Goal: Check status: Check status

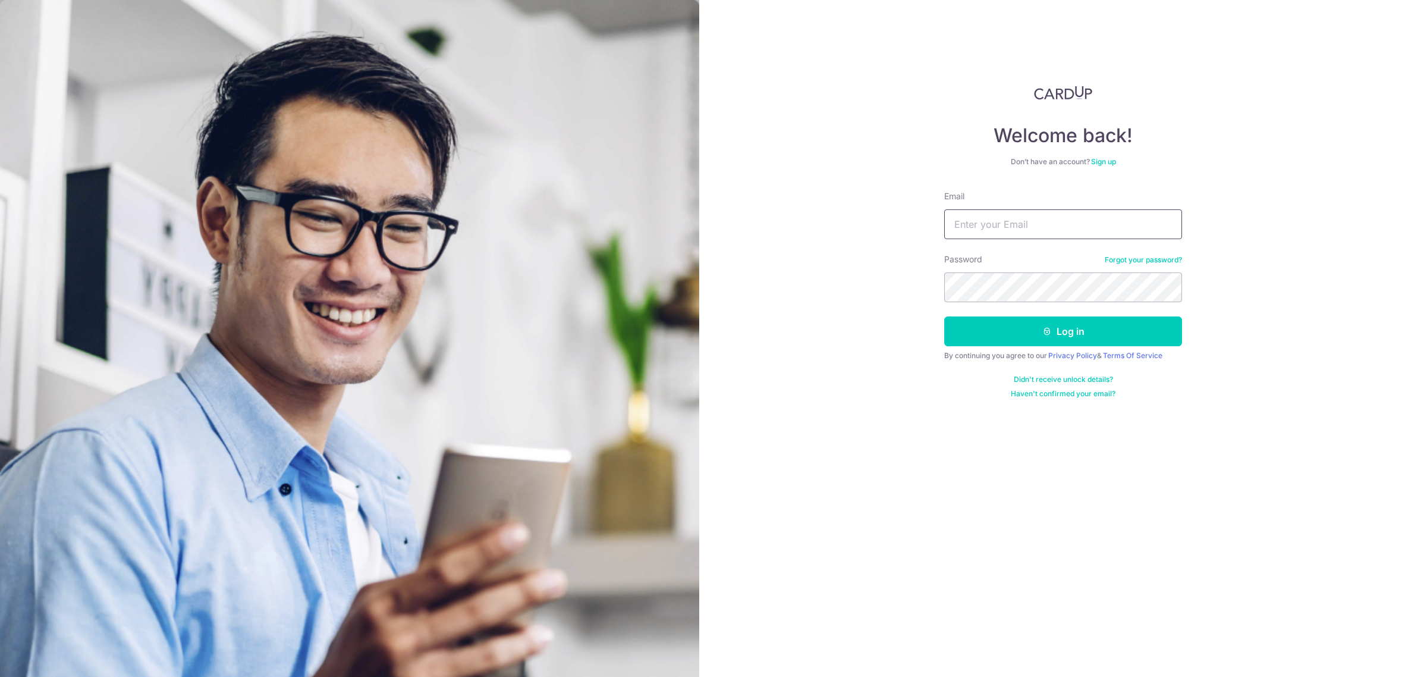
click at [944, 316] on button "Log in" at bounding box center [1063, 331] width 238 height 30
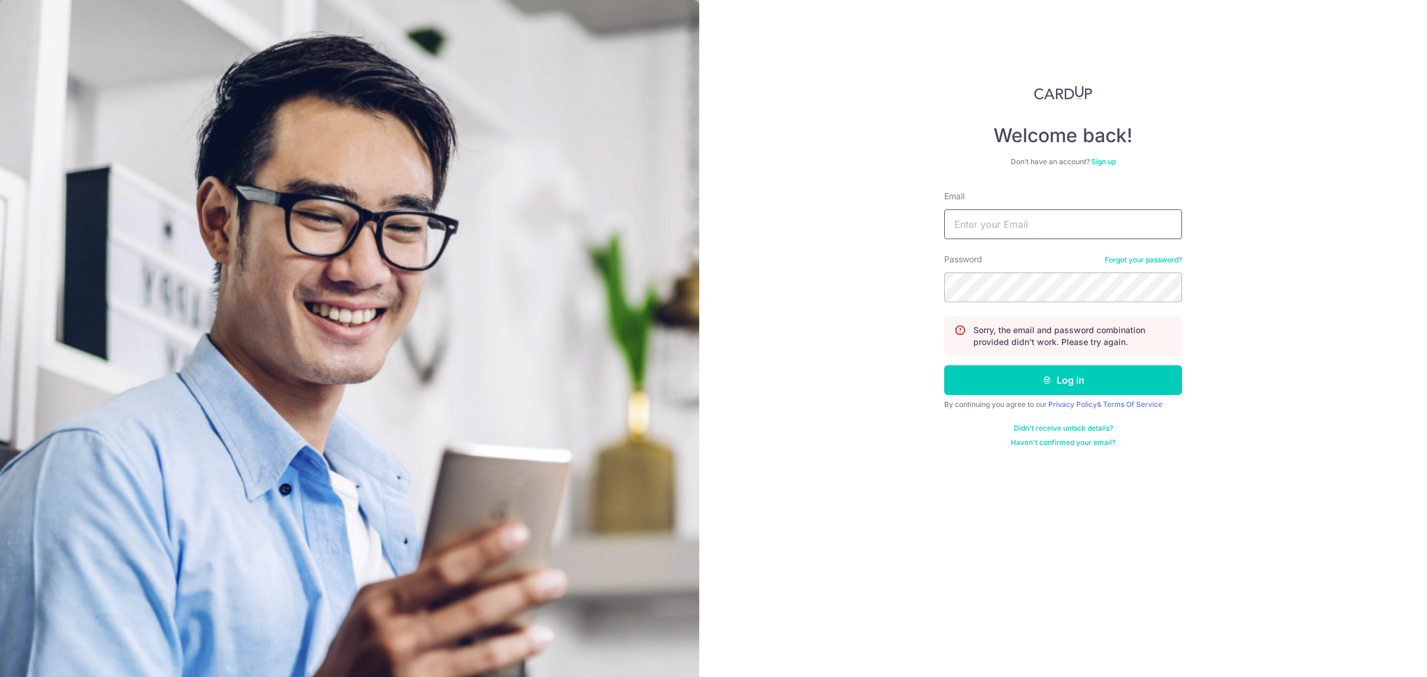
drag, startPoint x: 1002, startPoint y: 230, endPoint x: 1006, endPoint y: 251, distance: 21.1
click at [1002, 230] on input "Email" at bounding box center [1063, 224] width 238 height 30
type input "adwtHome@gmail.com"
click at [1041, 387] on button "Log in" at bounding box center [1063, 380] width 238 height 30
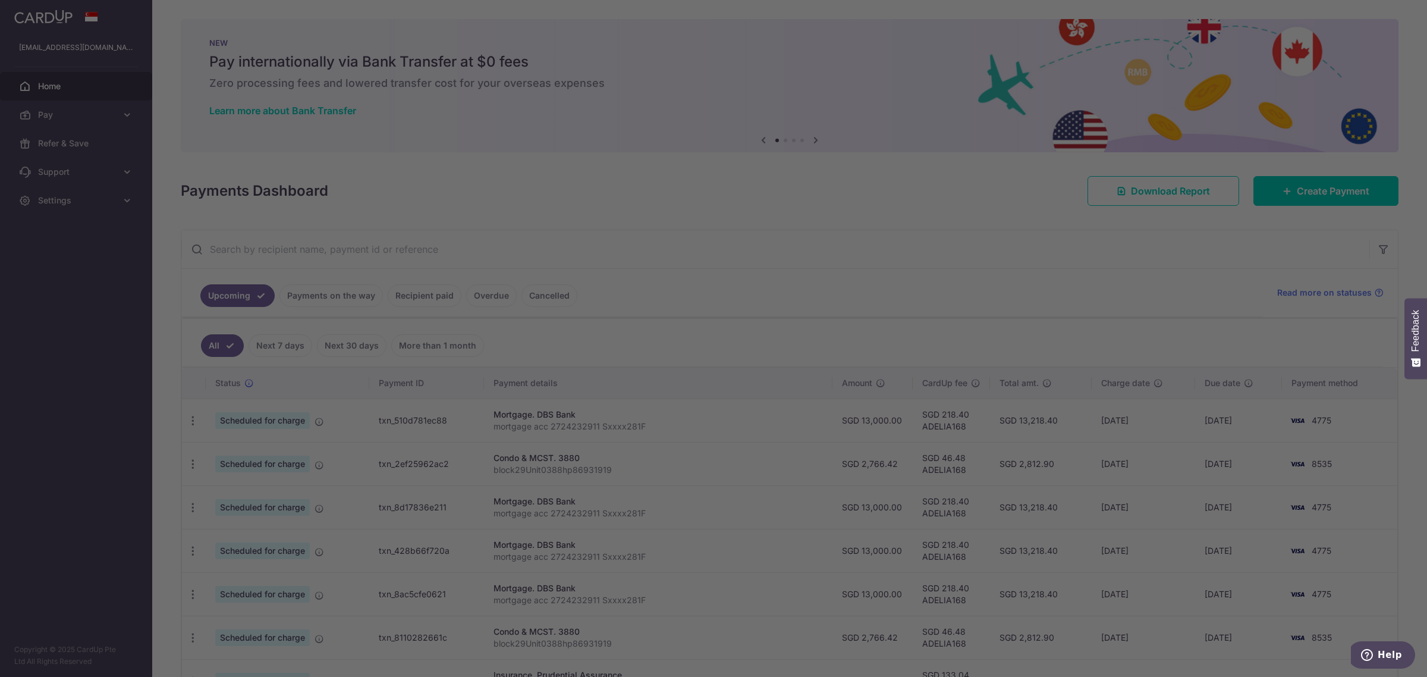
click at [382, 299] on div at bounding box center [721, 341] width 1442 height 683
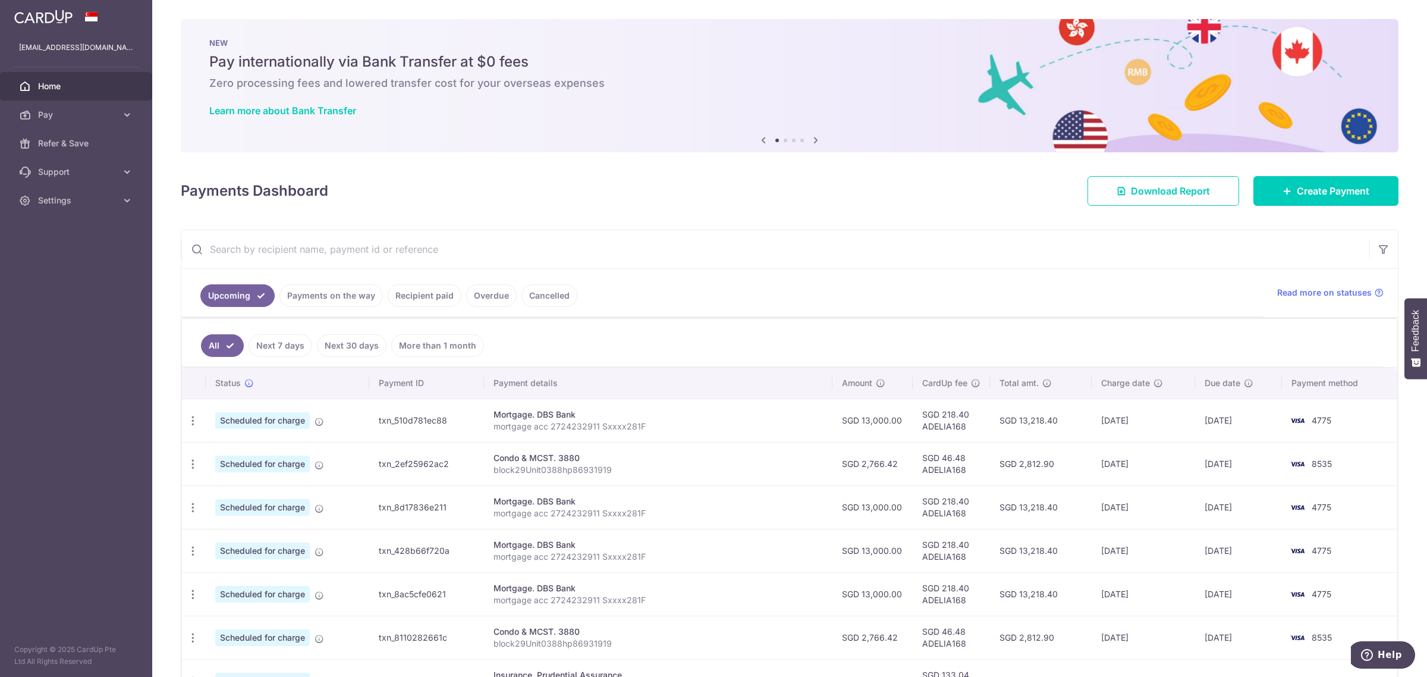
click at [417, 295] on link "Recipient paid" at bounding box center [425, 295] width 74 height 23
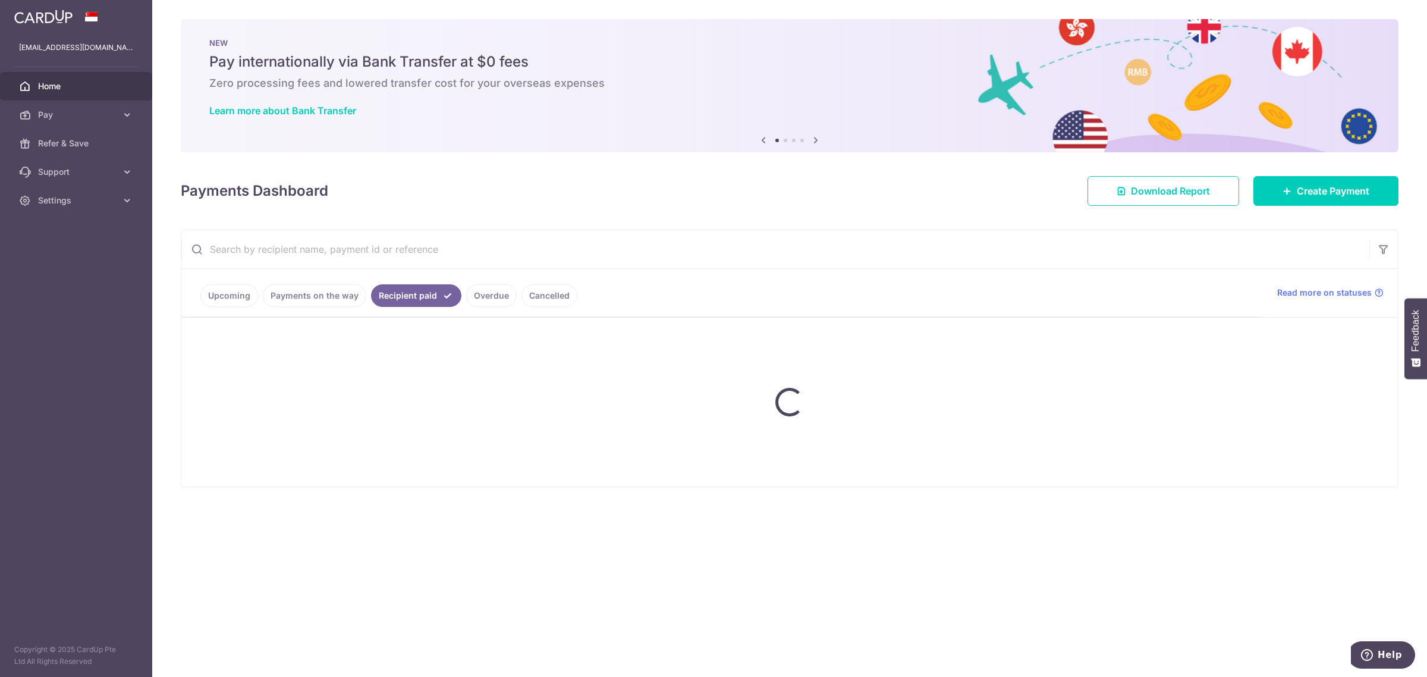
drag, startPoint x: 417, startPoint y: 248, endPoint x: 409, endPoint y: 238, distance: 13.1
click at [417, 248] on input "text" at bounding box center [775, 249] width 1188 height 38
type input "ricoh"
